Goal: Information Seeking & Learning: Check status

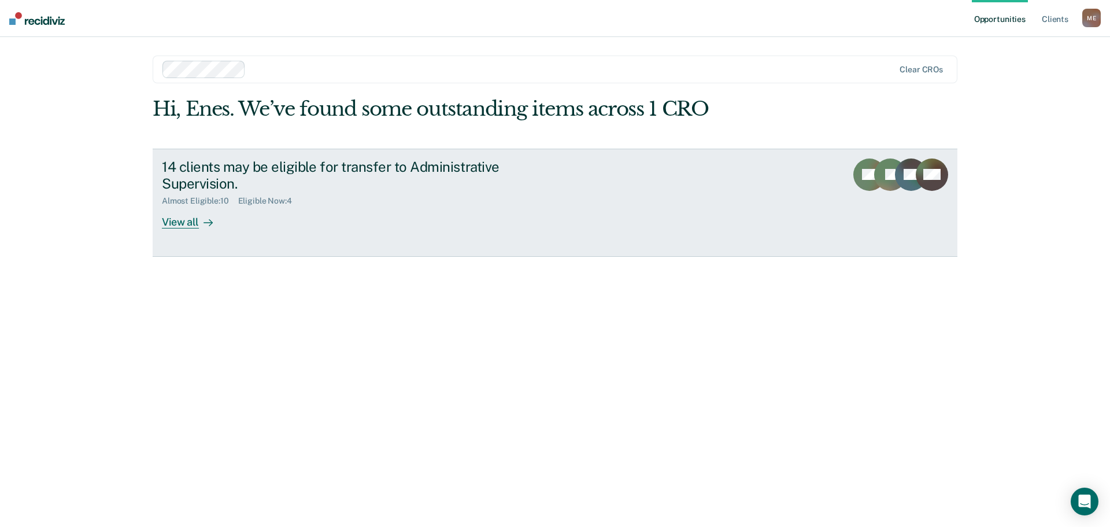
click at [182, 220] on div "View all" at bounding box center [194, 217] width 65 height 23
